Goal: Information Seeking & Learning: Learn about a topic

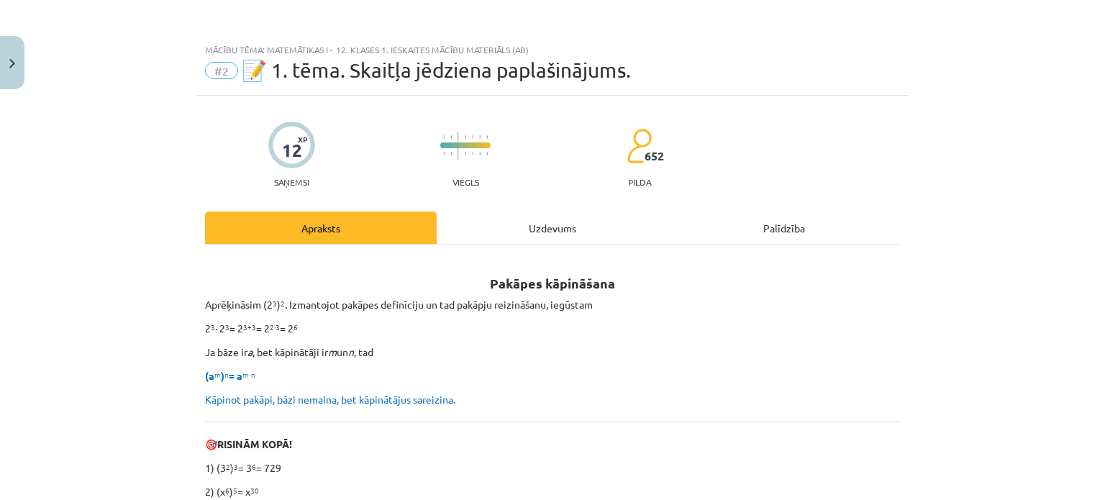
scroll to position [714, 0]
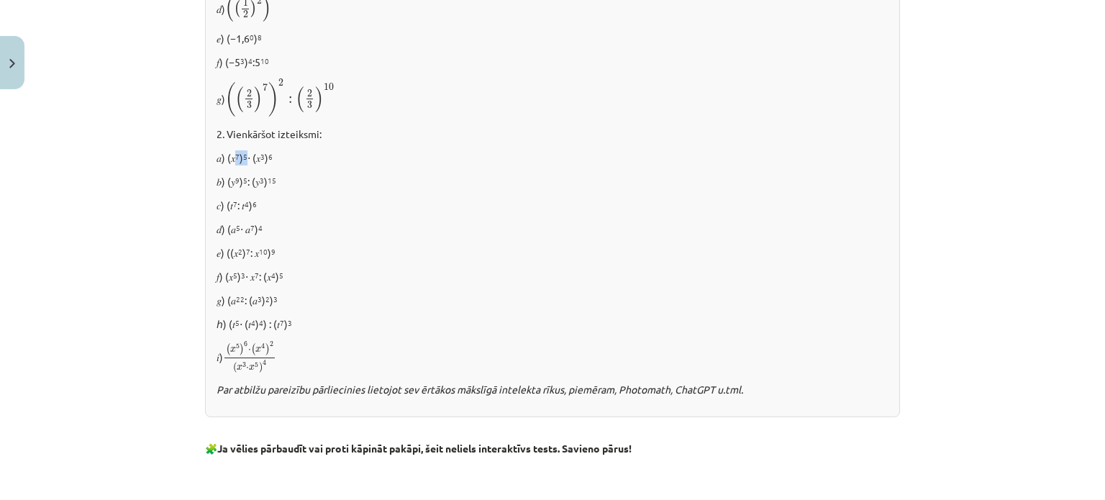
drag, startPoint x: 231, startPoint y: 153, endPoint x: 242, endPoint y: 153, distance: 10.8
click at [242, 153] on p "𝑎) (𝑥 7 ) 5 ⋅ (𝑥 3 ) 6" at bounding box center [553, 157] width 672 height 15
click at [325, 158] on p "𝑎) (𝑥 7 ) 5 ⋅ (𝑥 3 ) 6" at bounding box center [553, 157] width 672 height 15
click at [327, 195] on div "✍️ [PERSON_NAME] PATS! 1. [GEOGRAPHIC_DATA] 𝑎) (2 4 ) 2 𝑏) (0,1 5 ) 0 𝑐) (−10 2…" at bounding box center [552, 140] width 695 height 555
click at [409, 222] on p "𝑑) (𝑎 5 ⋅ 𝑎 7 ) 4" at bounding box center [553, 229] width 672 height 15
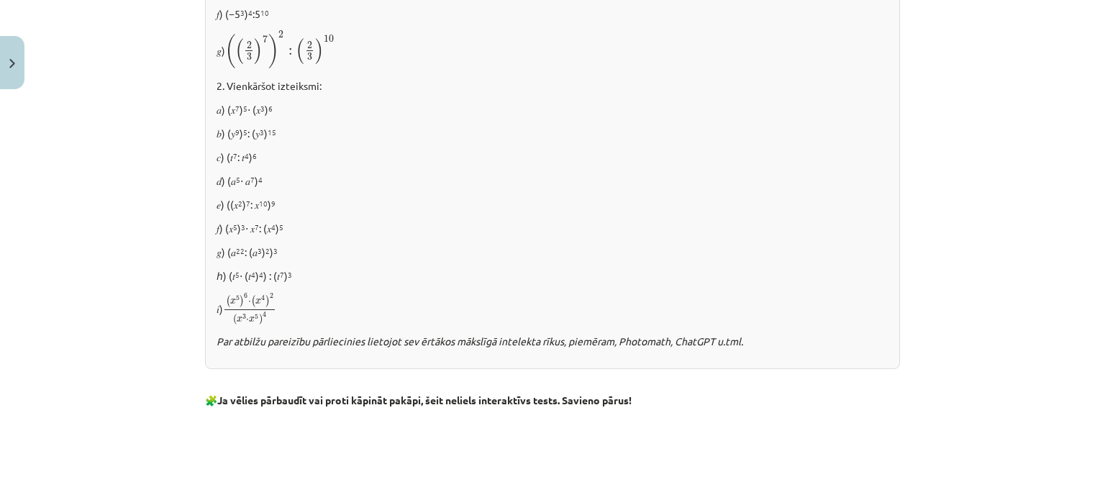
scroll to position [786, 0]
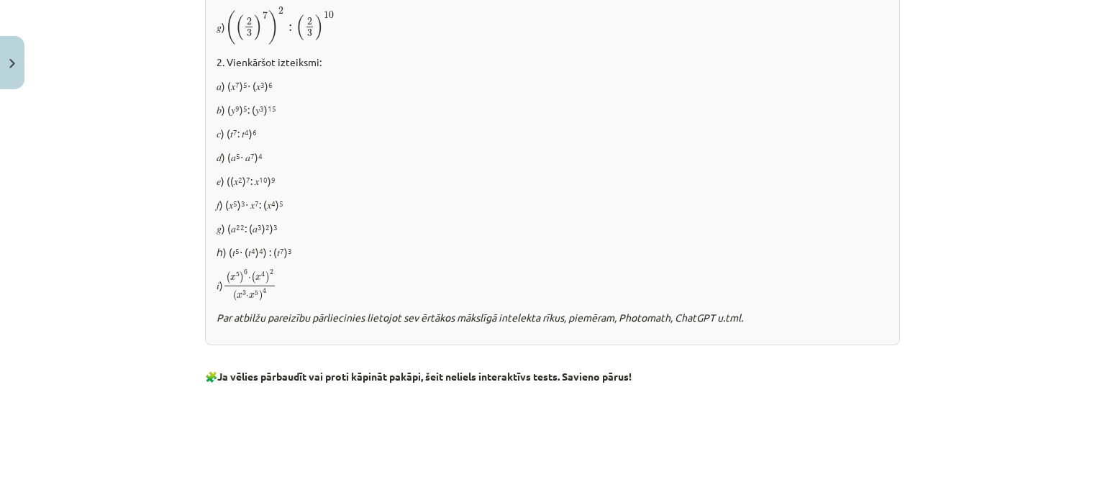
click at [358, 128] on p "𝑐) (𝑡 7 : 𝑡 4 ) 6" at bounding box center [553, 133] width 672 height 15
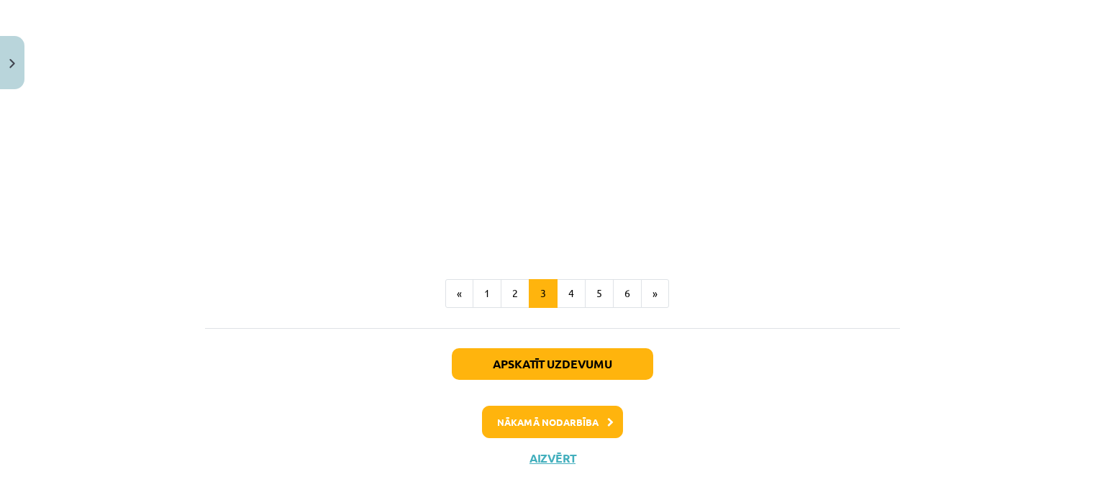
scroll to position [1361, 0]
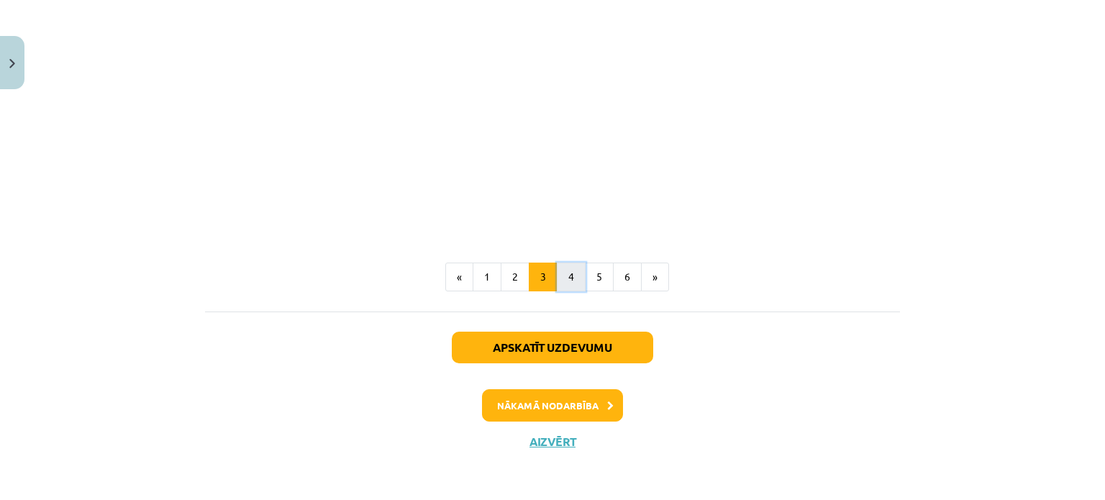
click at [558, 276] on button "4" at bounding box center [571, 277] width 29 height 29
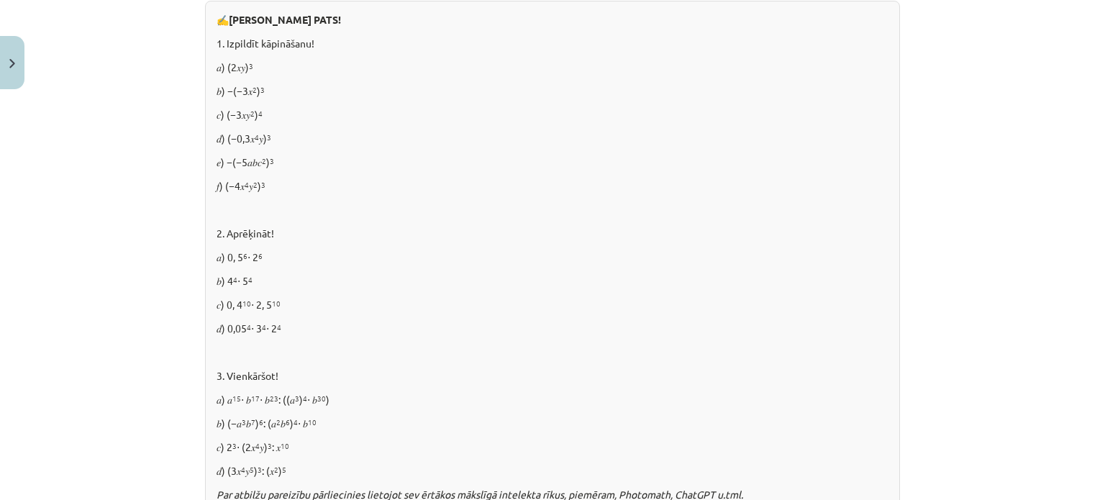
scroll to position [688, 0]
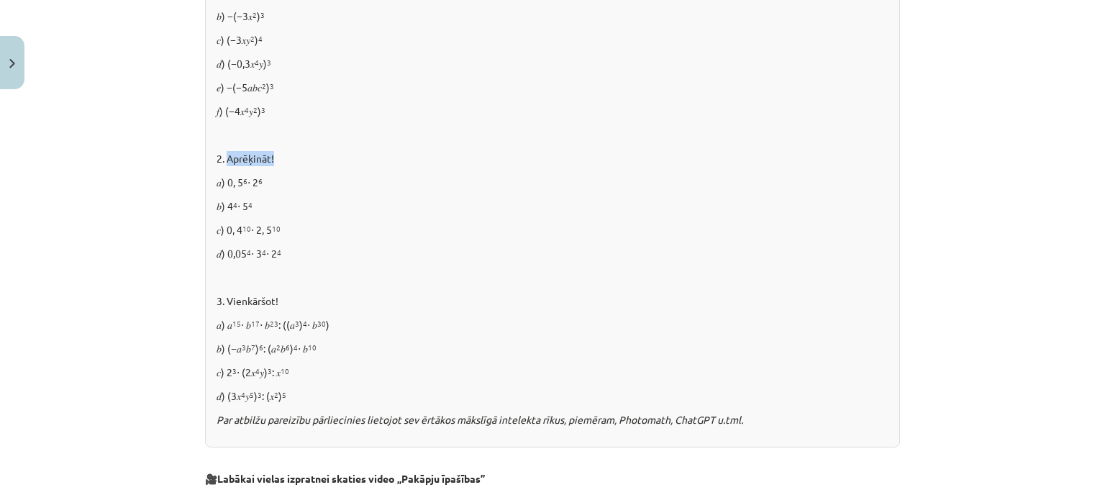
drag, startPoint x: 223, startPoint y: 155, endPoint x: 275, endPoint y: 152, distance: 51.9
click at [275, 152] on p "2. Aprēķināt!" at bounding box center [553, 158] width 672 height 15
click at [279, 169] on div "✍️ [PERSON_NAME] PATS! 1. Izpildīt kāpināšanu! 𝑎) (2𝑥𝑦) 3 𝑏) −(−3𝑥 2 ) 3 𝑐) (−3…" at bounding box center [552, 187] width 695 height 522
drag, startPoint x: 258, startPoint y: 178, endPoint x: 224, endPoint y: 178, distance: 33.8
click at [224, 178] on p "𝑎) 0, 5 6 ⋅ 2 6" at bounding box center [553, 182] width 672 height 15
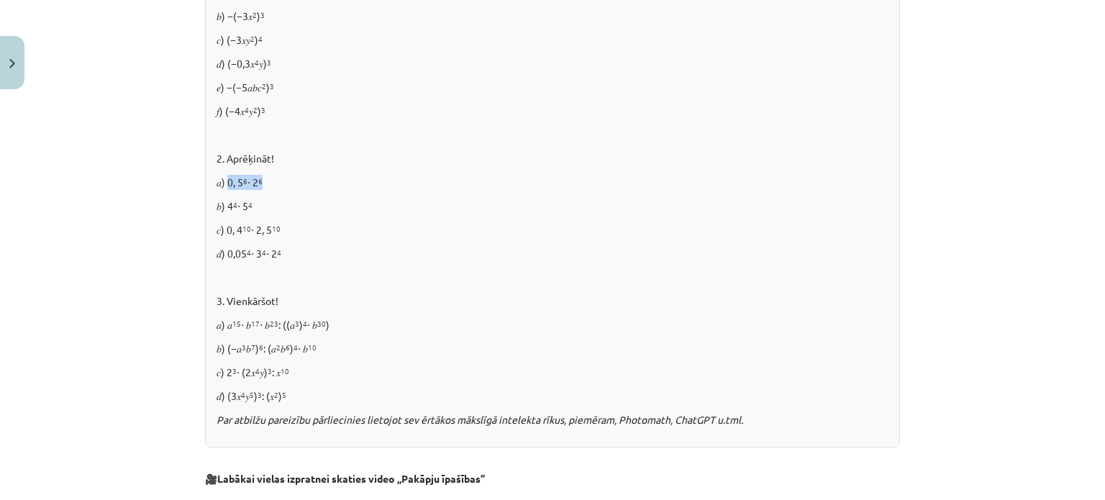
click at [307, 182] on p "𝑎) 0, 5 6 ⋅ 2 6" at bounding box center [553, 182] width 672 height 15
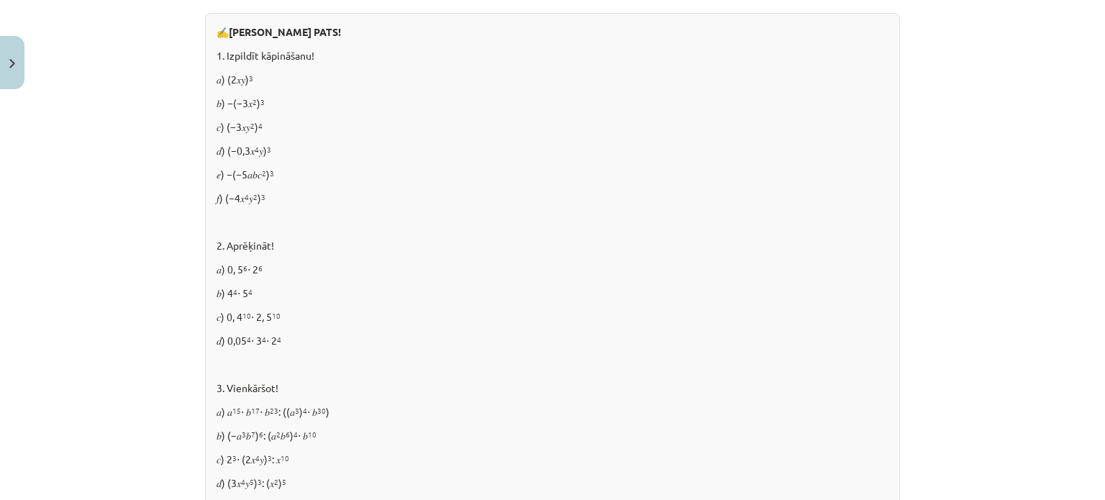
scroll to position [545, 0]
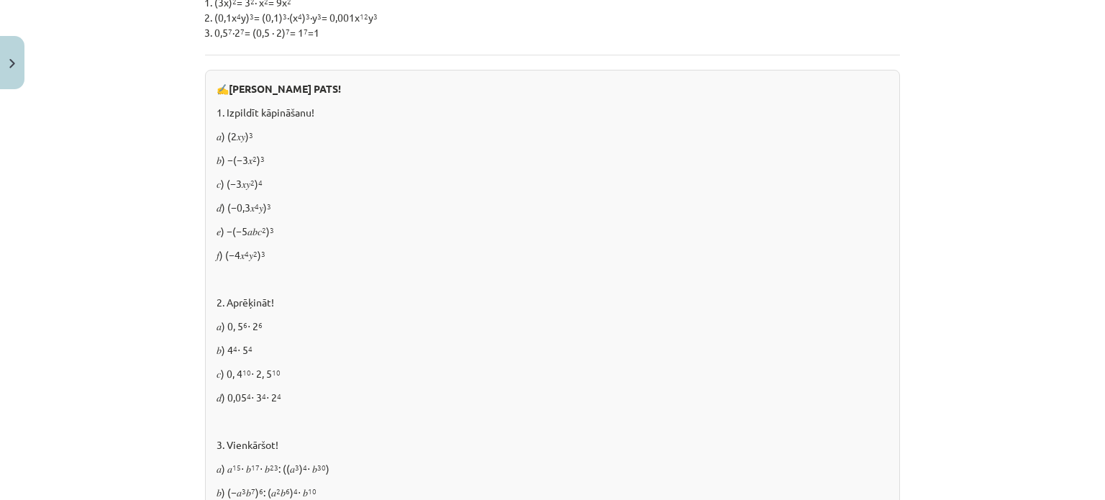
click at [570, 117] on p "1. Izpildīt kāpināšanu!" at bounding box center [553, 112] width 672 height 15
click at [569, 111] on p "1. Izpildīt kāpināšanu!" at bounding box center [553, 112] width 672 height 15
click at [634, 146] on div "✍️ [PERSON_NAME] PATS! 1. Izpildīt kāpināšanu! 𝑎) (2𝑥𝑦) 3 𝑏) −(−3𝑥 2 ) 3 𝑐) (−3…" at bounding box center [552, 331] width 695 height 522
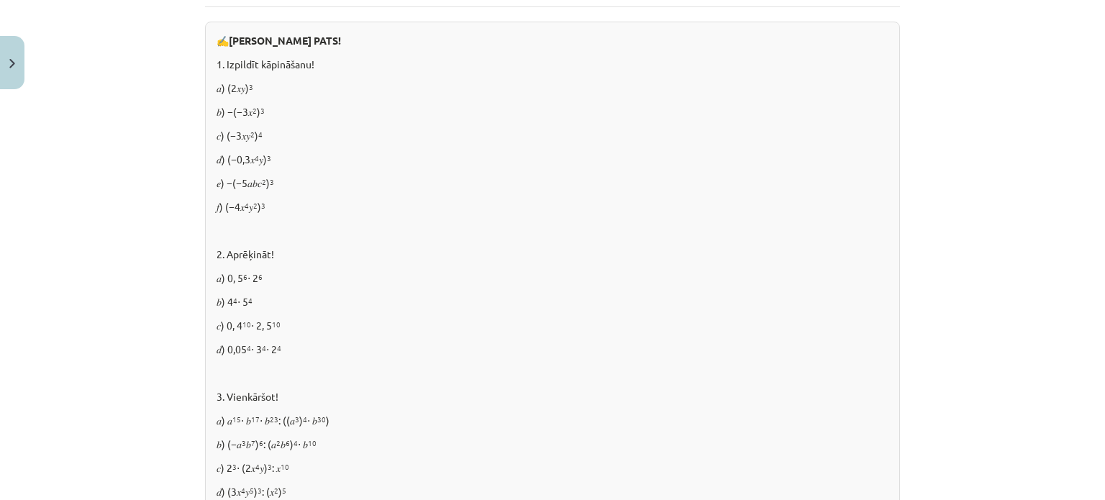
scroll to position [617, 0]
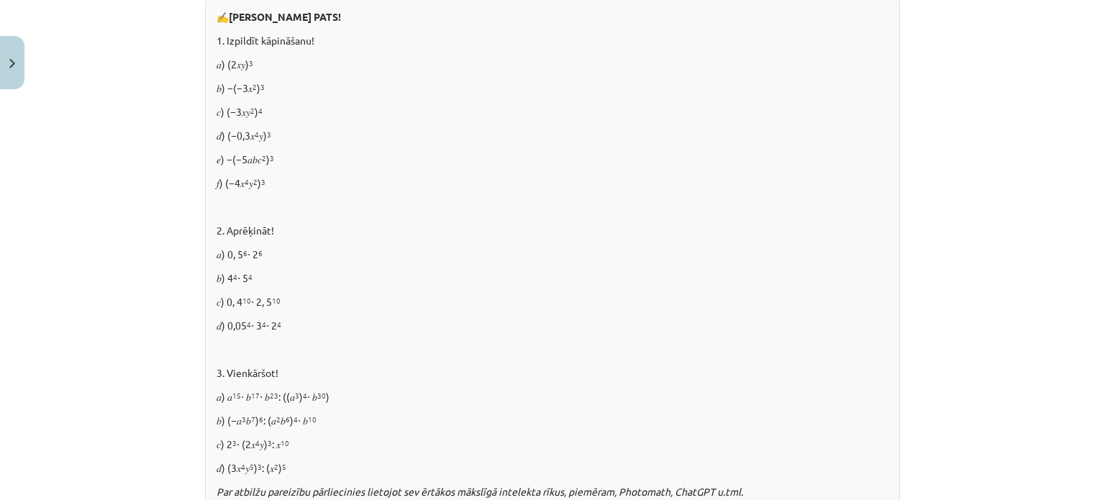
click at [632, 273] on p "𝑏) 4 4 ⋅ 5 4" at bounding box center [553, 277] width 672 height 15
click at [358, 206] on p at bounding box center [553, 206] width 672 height 15
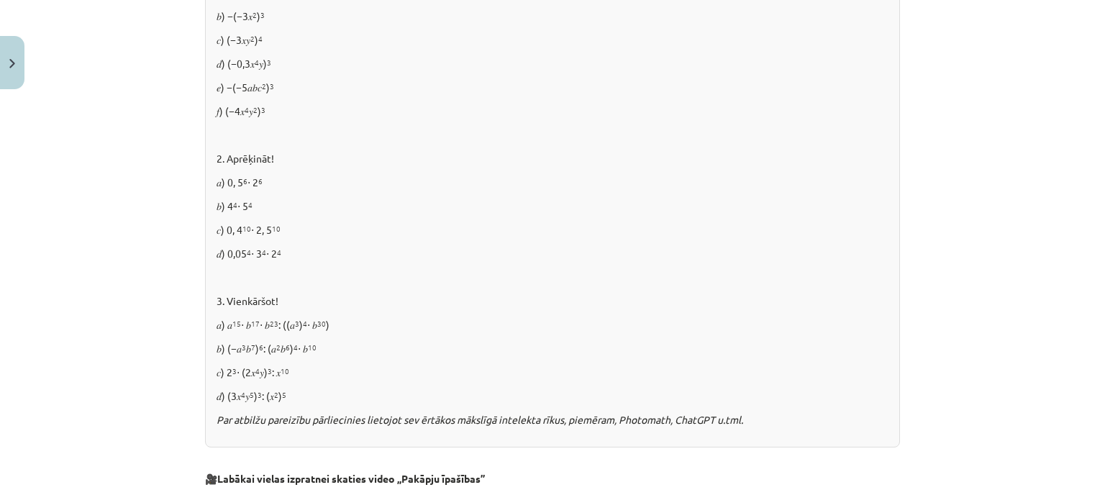
click at [372, 211] on p "𝑏) 4 4 ⋅ 5 4" at bounding box center [553, 206] width 672 height 15
click at [343, 203] on p "𝑏) 4 4 ⋅ 5 4" at bounding box center [553, 206] width 672 height 15
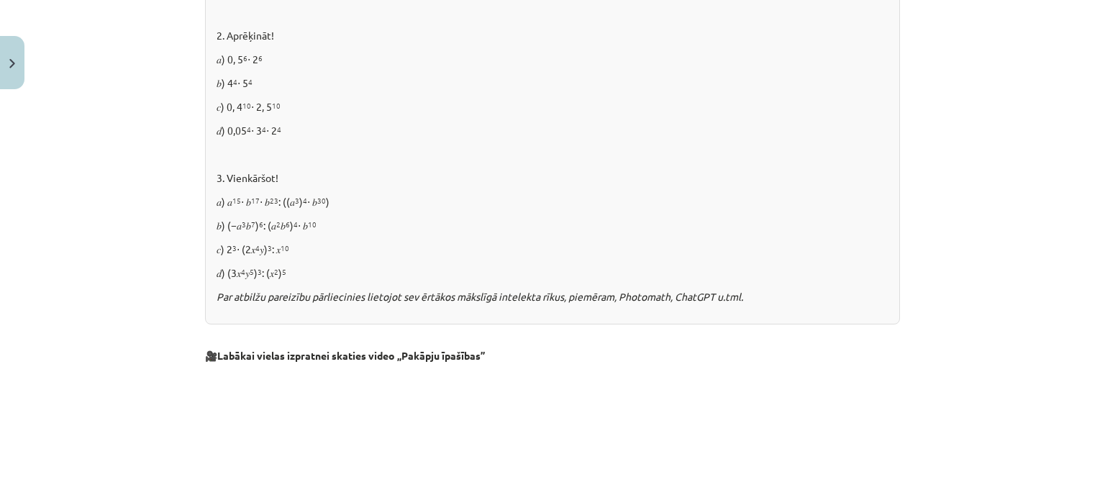
scroll to position [904, 0]
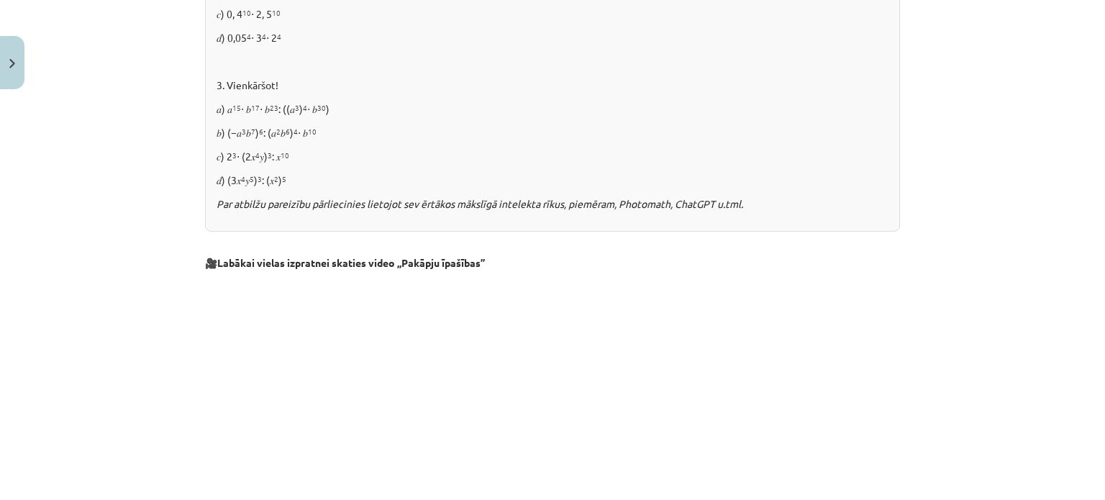
click at [757, 149] on p "𝑐) 2 3 ⋅ (2𝑥 4 𝑦) 3 : 𝑥 10" at bounding box center [553, 156] width 672 height 15
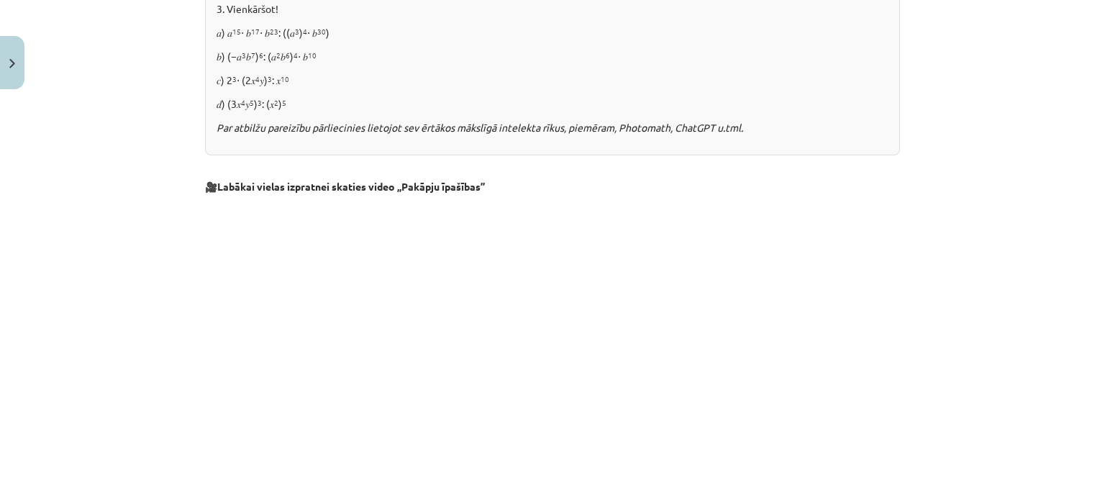
scroll to position [1048, 0]
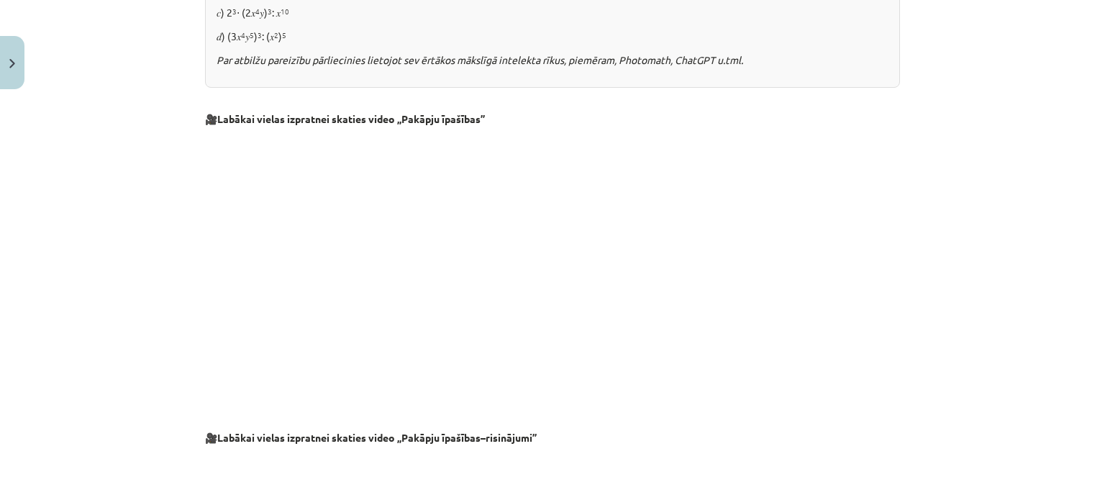
click at [805, 417] on p at bounding box center [552, 413] width 695 height 15
